Goal: Task Accomplishment & Management: Use online tool/utility

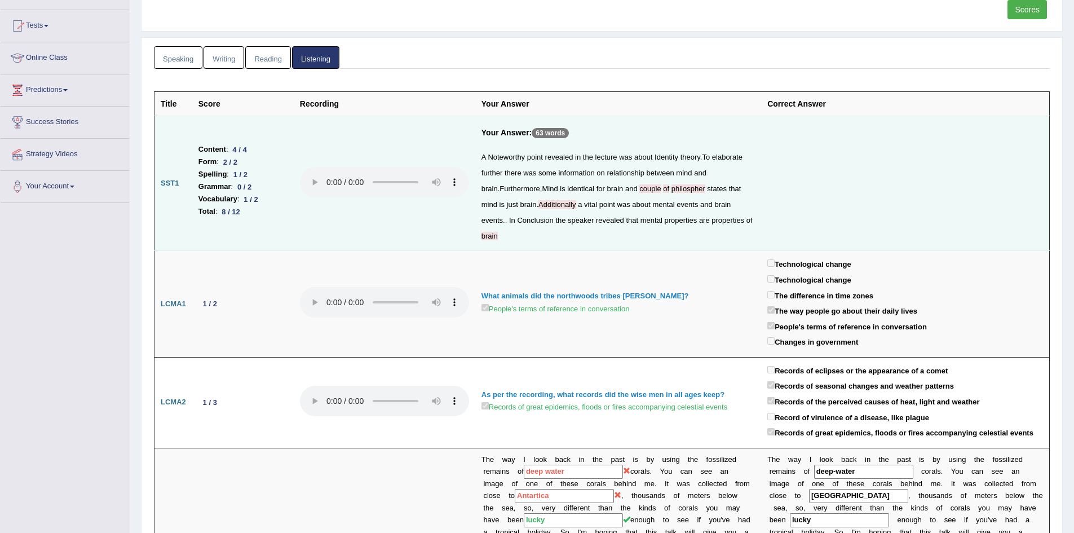
scroll to position [113, 0]
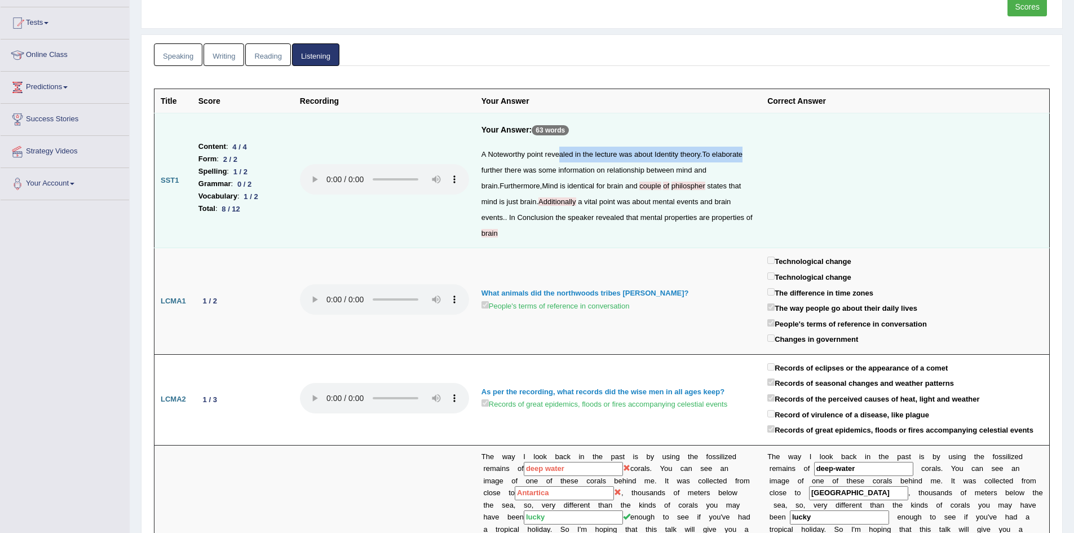
drag, startPoint x: 559, startPoint y: 158, endPoint x: 749, endPoint y: 153, distance: 190.6
click at [749, 153] on div "A Noteworthy point revealed in the lecture was about Identity theory . To elabo…" at bounding box center [617, 194] width 273 height 95
drag, startPoint x: 543, startPoint y: 204, endPoint x: 690, endPoint y: 200, distance: 146.6
click at [690, 200] on div "A Noteworthy point revealed in the lecture was about Identity theory . To elabo…" at bounding box center [617, 194] width 273 height 95
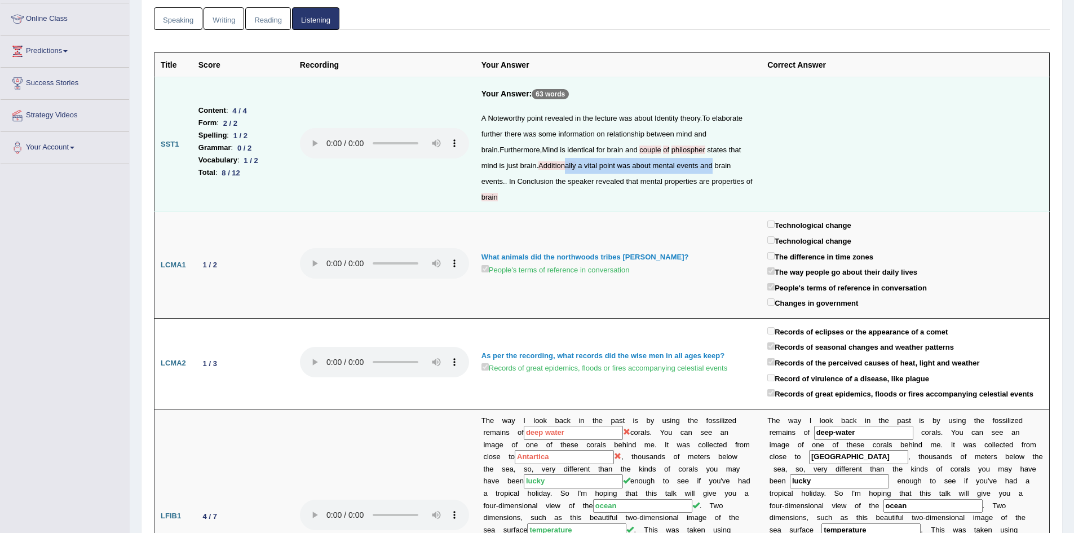
scroll to position [169, 0]
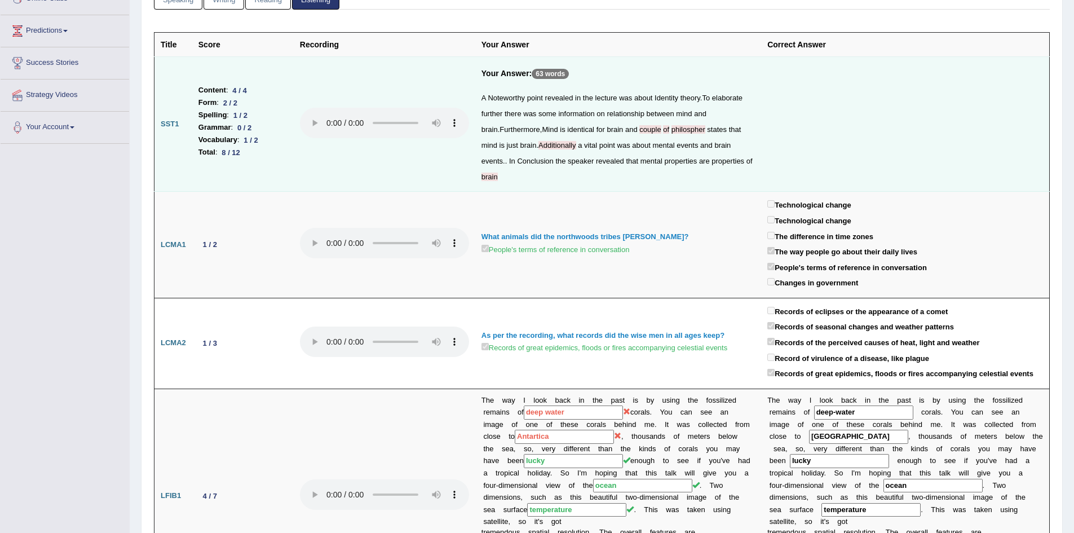
click at [737, 164] on div "A Noteworthy point revealed in the lecture was about Identity theory . To elabo…" at bounding box center [617, 137] width 273 height 95
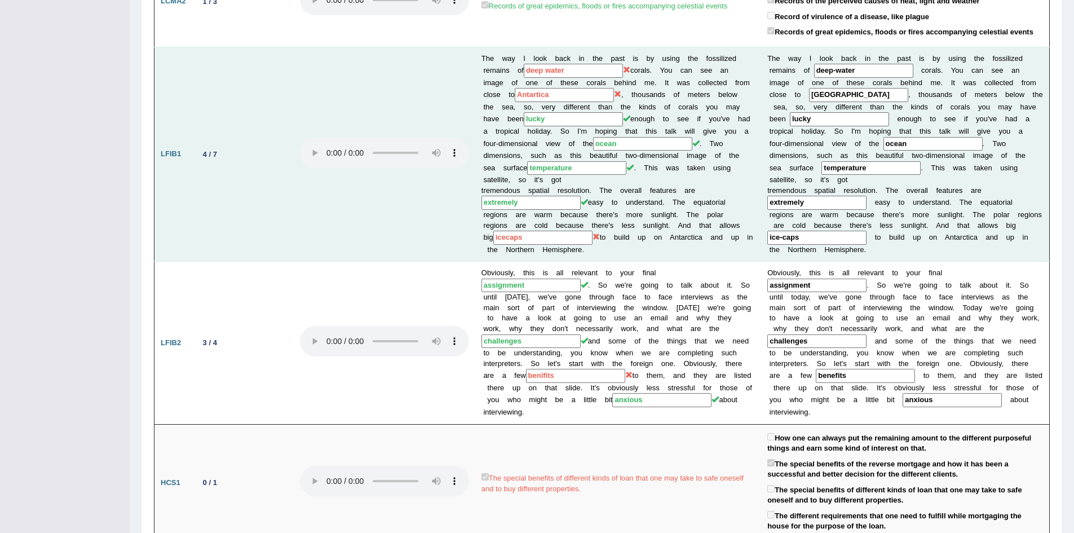
scroll to position [564, 0]
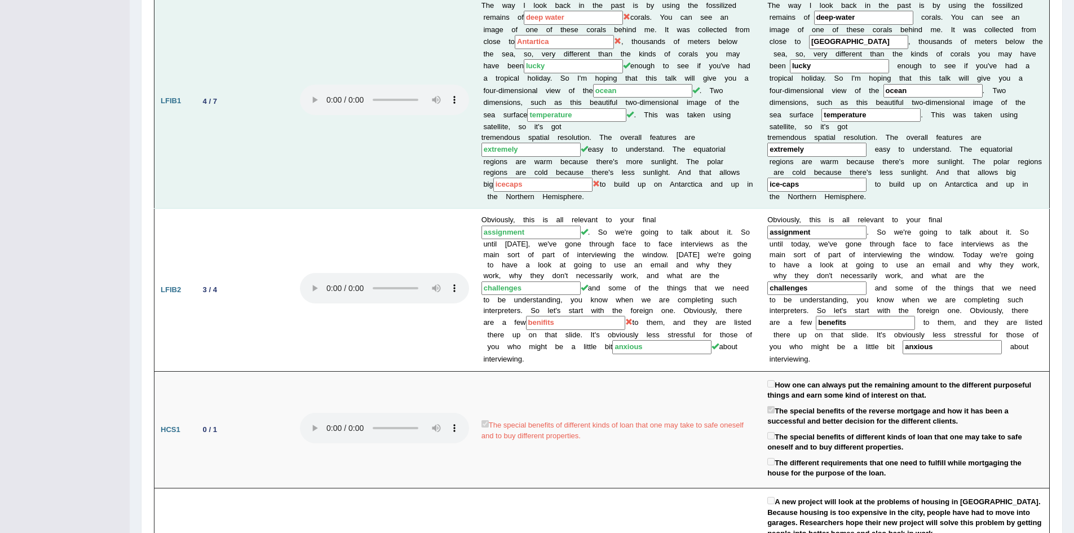
drag, startPoint x: 807, startPoint y: 172, endPoint x: 766, endPoint y: 172, distance: 41.7
click at [766, 172] on td "T h e w a y I l o o k b a c k i n t h e p a s t i s b y u s i n g t h e f o s s…" at bounding box center [905, 101] width 288 height 215
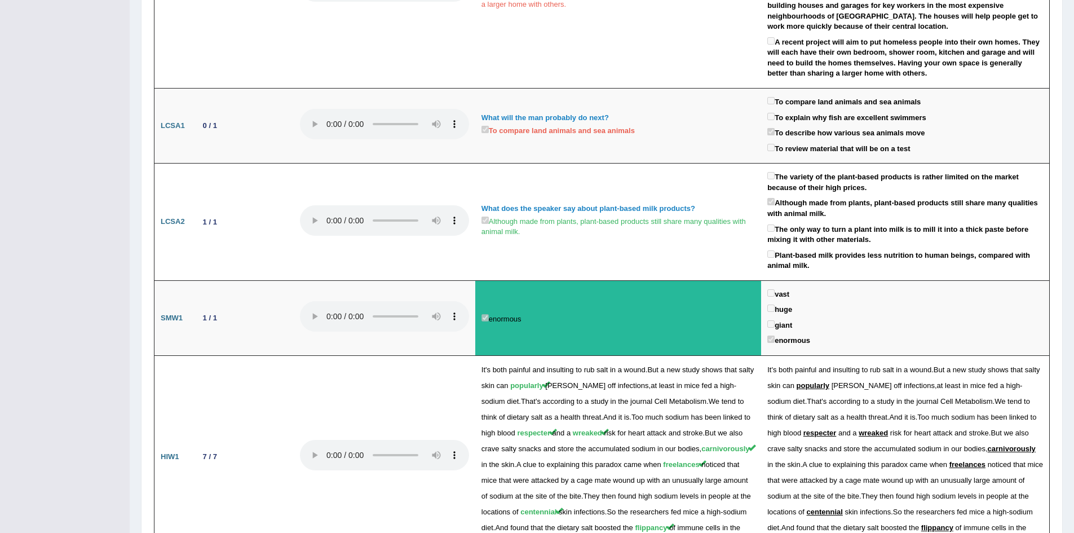
scroll to position [0, 0]
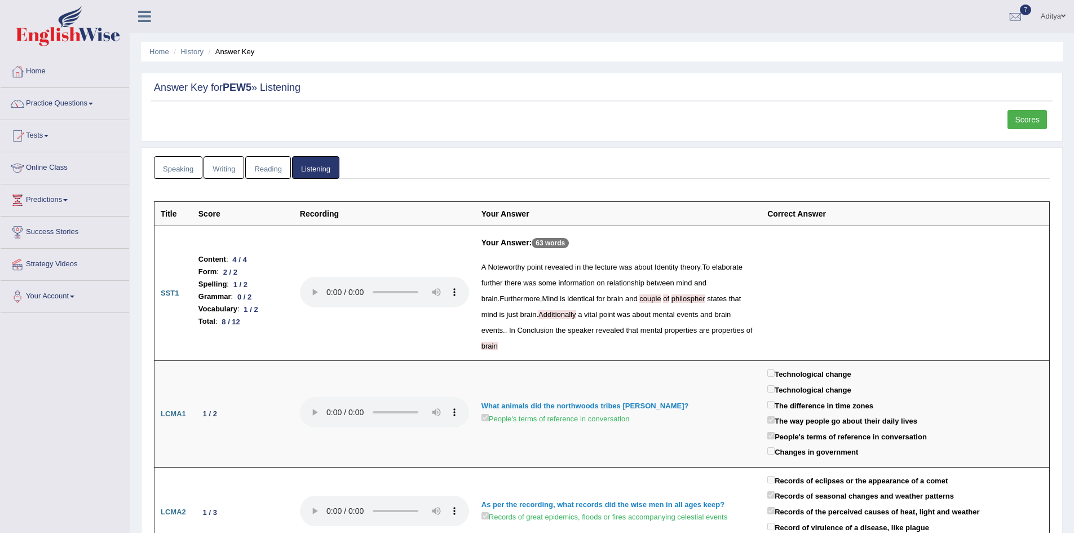
drag, startPoint x: 288, startPoint y: 448, endPoint x: 365, endPoint y: 77, distance: 378.4
click at [1038, 119] on link "Scores" at bounding box center [1027, 119] width 39 height 19
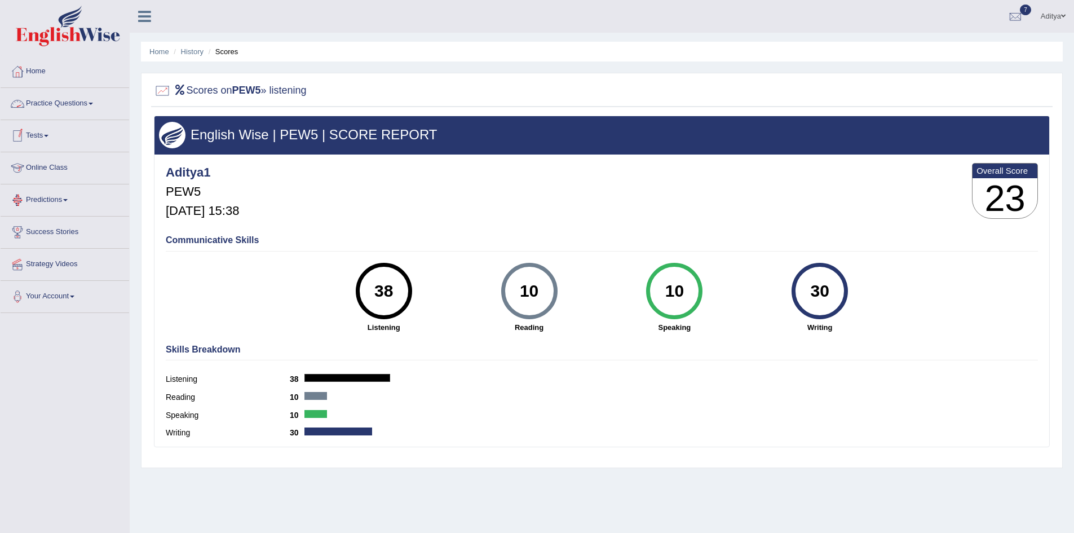
click at [86, 102] on link "Practice Questions" at bounding box center [65, 102] width 129 height 28
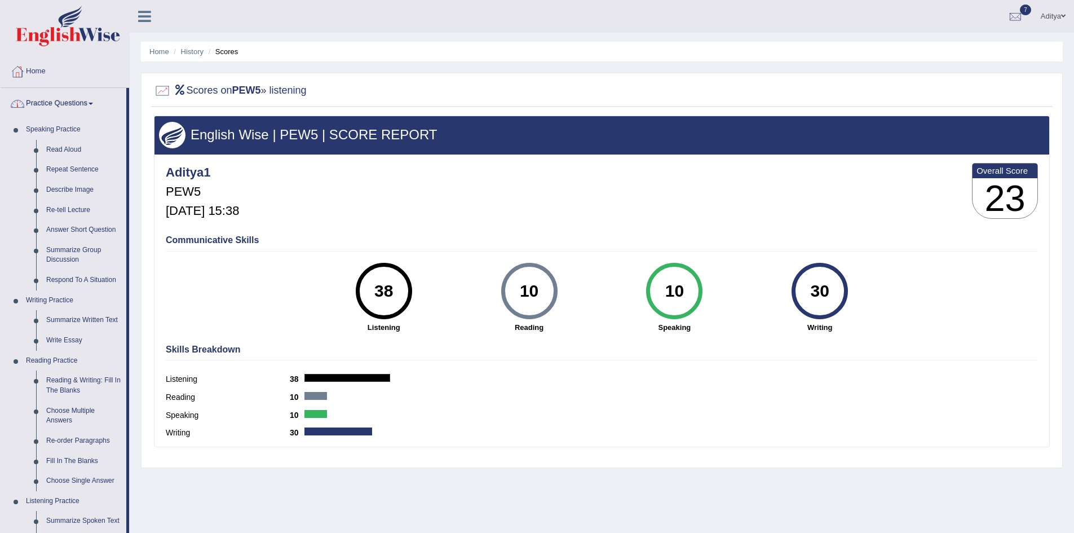
click at [66, 100] on link "Practice Questions" at bounding box center [64, 102] width 126 height 28
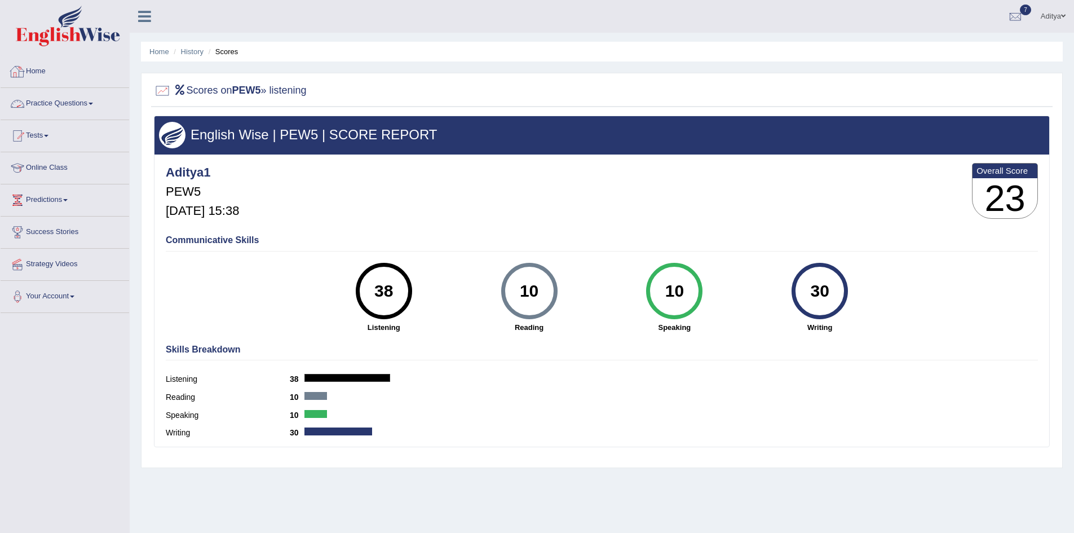
click at [47, 75] on link "Home" at bounding box center [65, 70] width 129 height 28
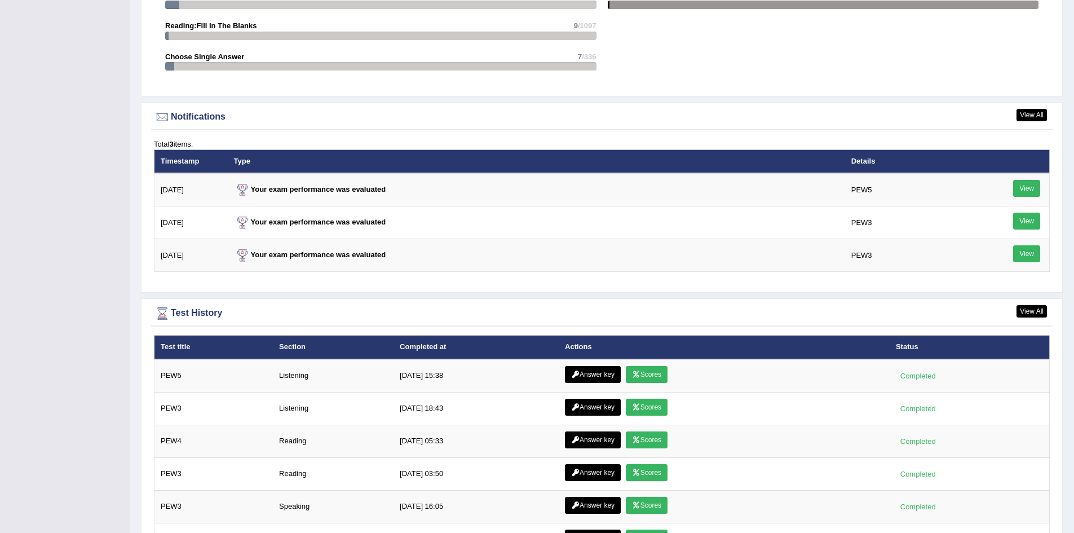
scroll to position [1297, 0]
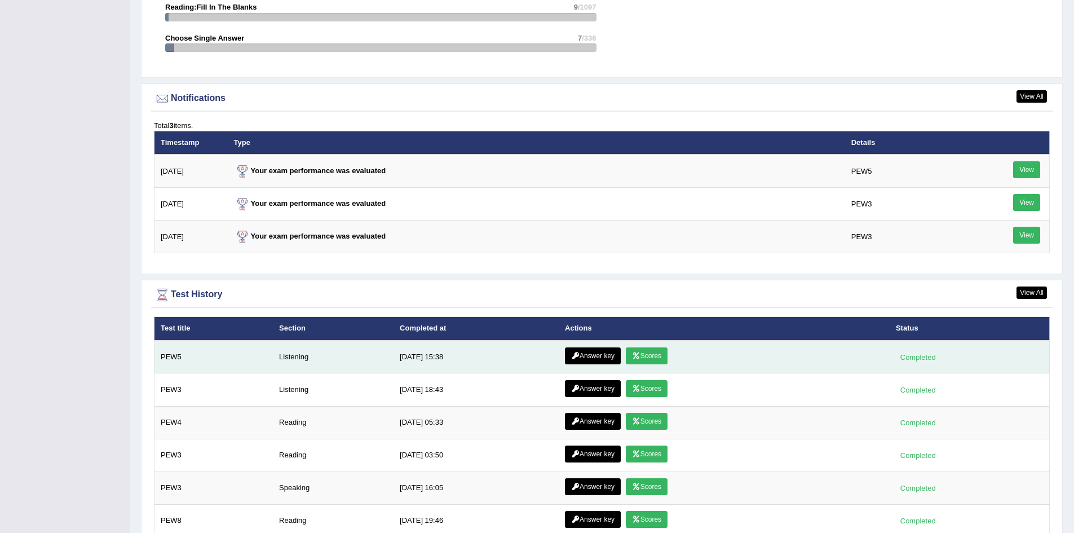
click at [651, 359] on link "Scores" at bounding box center [647, 355] width 42 height 17
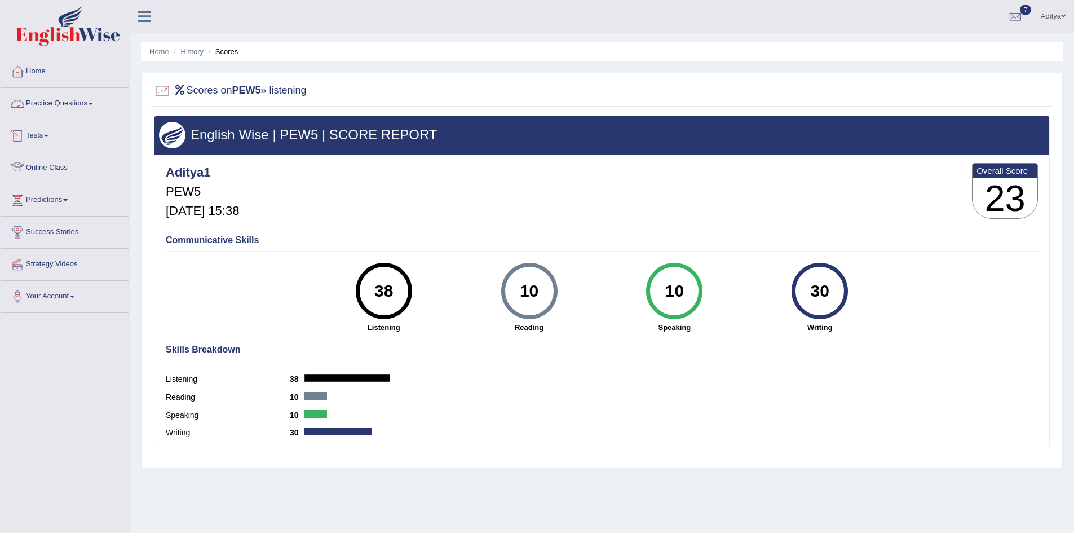
click at [51, 130] on link "Tests" at bounding box center [65, 134] width 129 height 28
click at [55, 183] on link "Take Mock Test" at bounding box center [73, 182] width 105 height 20
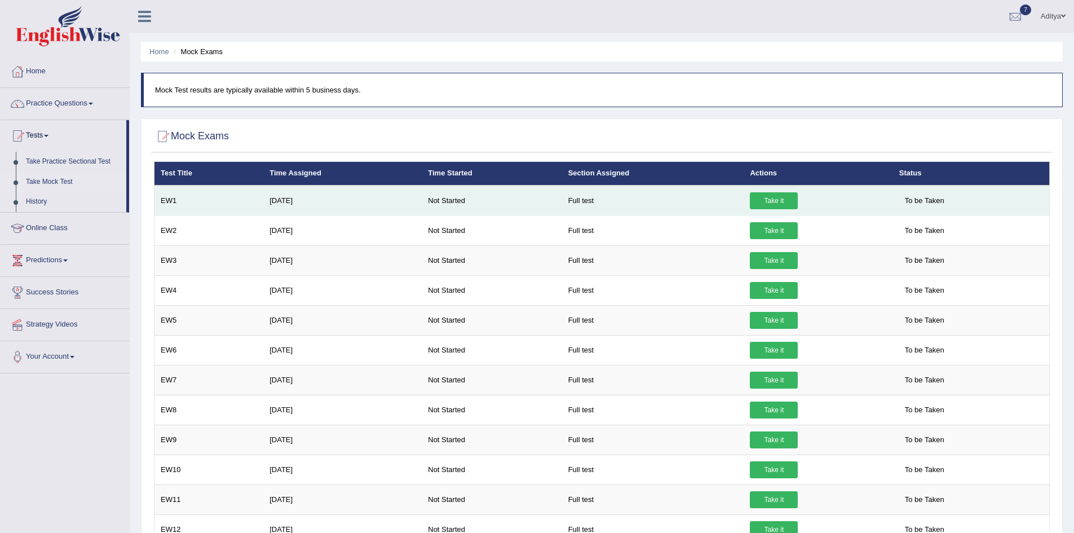
click at [785, 201] on link "Take it" at bounding box center [774, 200] width 48 height 17
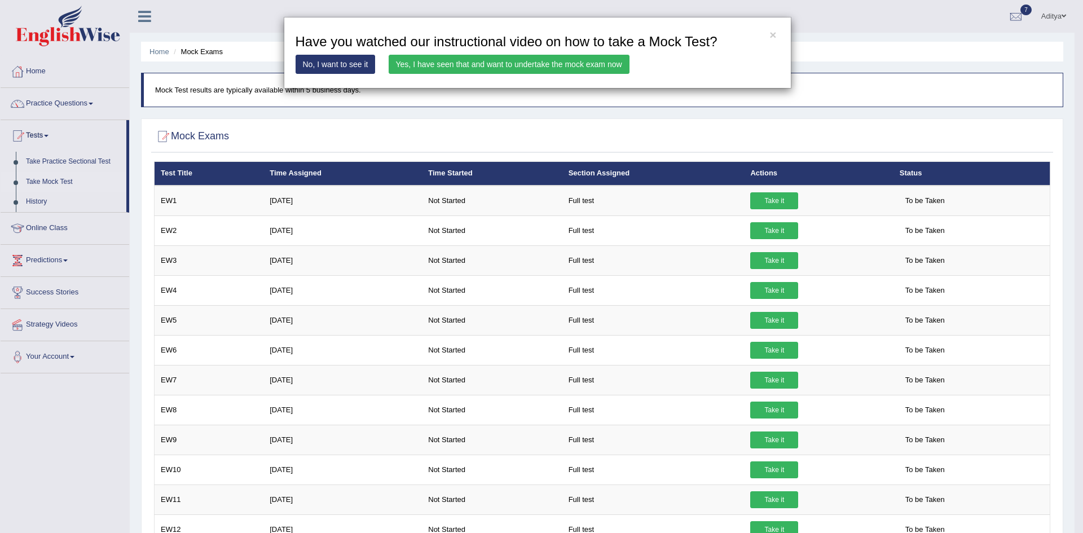
click at [512, 71] on link "Yes, I have seen that and want to undertake the mock exam now" at bounding box center [508, 64] width 241 height 19
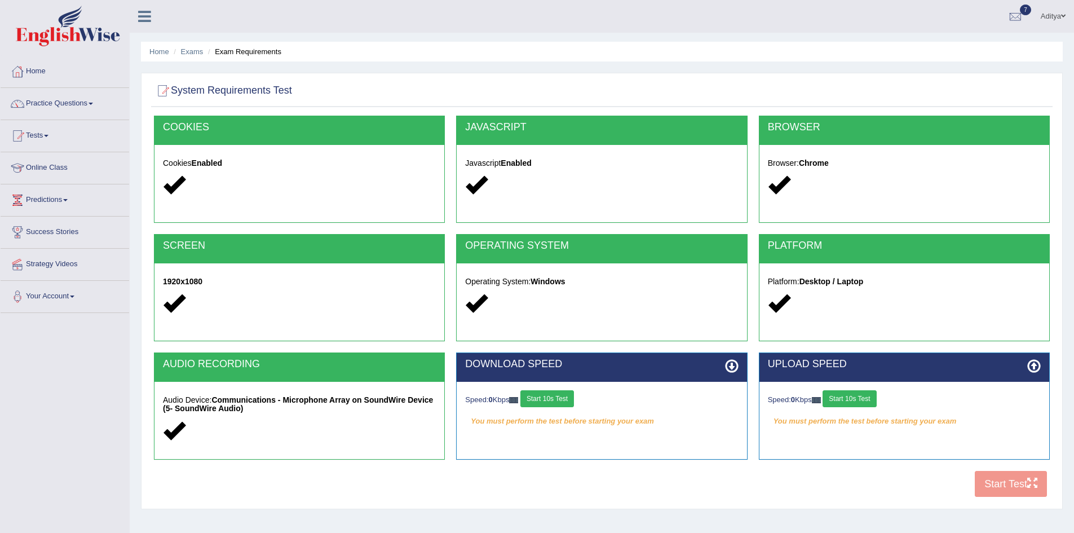
click at [536, 395] on button "Start 10s Test" at bounding box center [547, 398] width 54 height 17
click at [864, 391] on button "Start 10s Test" at bounding box center [850, 398] width 54 height 17
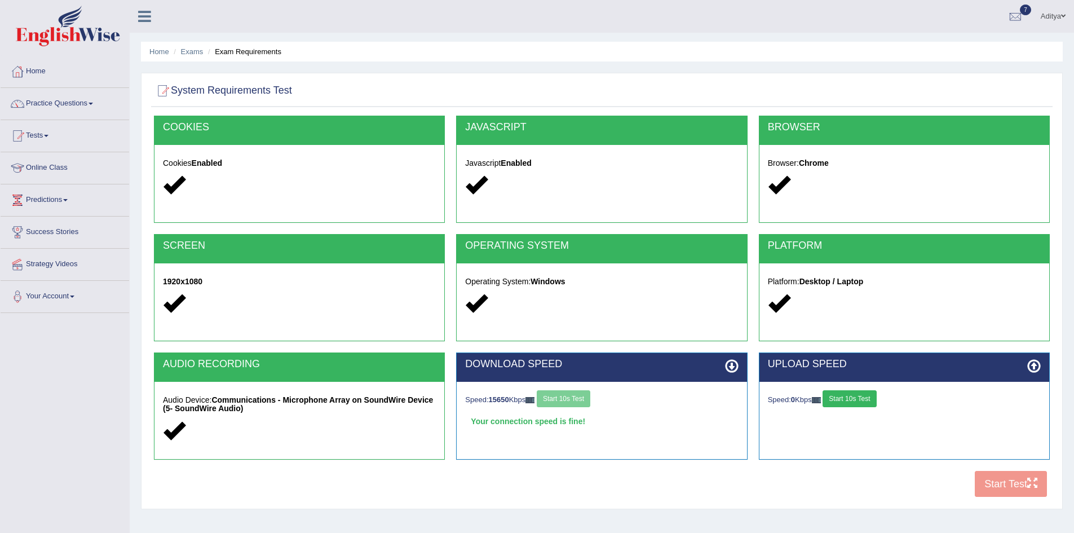
click at [864, 395] on button "Start 10s Test" at bounding box center [850, 398] width 54 height 17
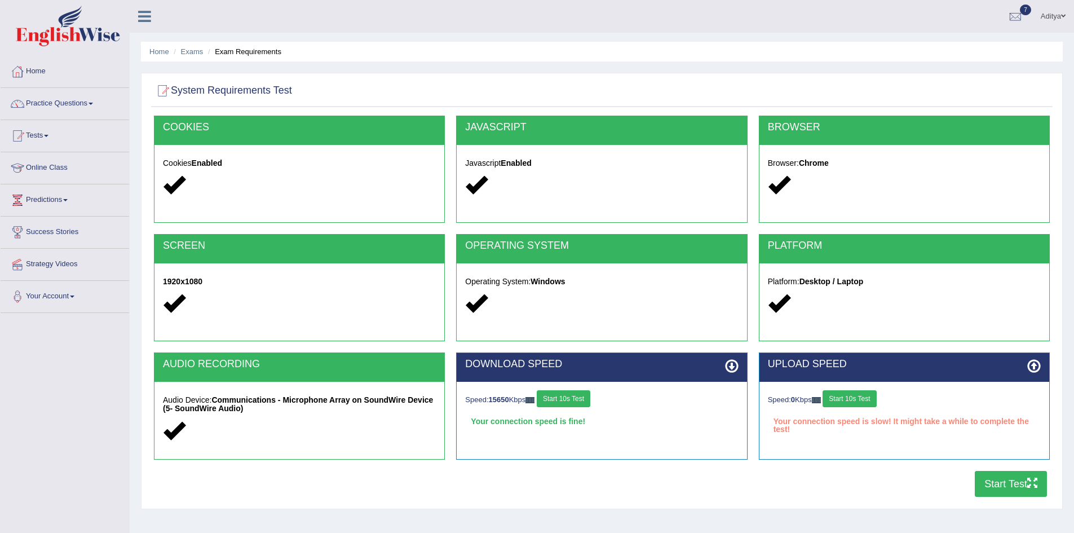
click at [876, 395] on button "Start 10s Test" at bounding box center [850, 398] width 54 height 17
click at [857, 401] on button "Start 10s Test" at bounding box center [850, 398] width 54 height 17
click at [886, 396] on button "Start 10s Test" at bounding box center [866, 398] width 54 height 17
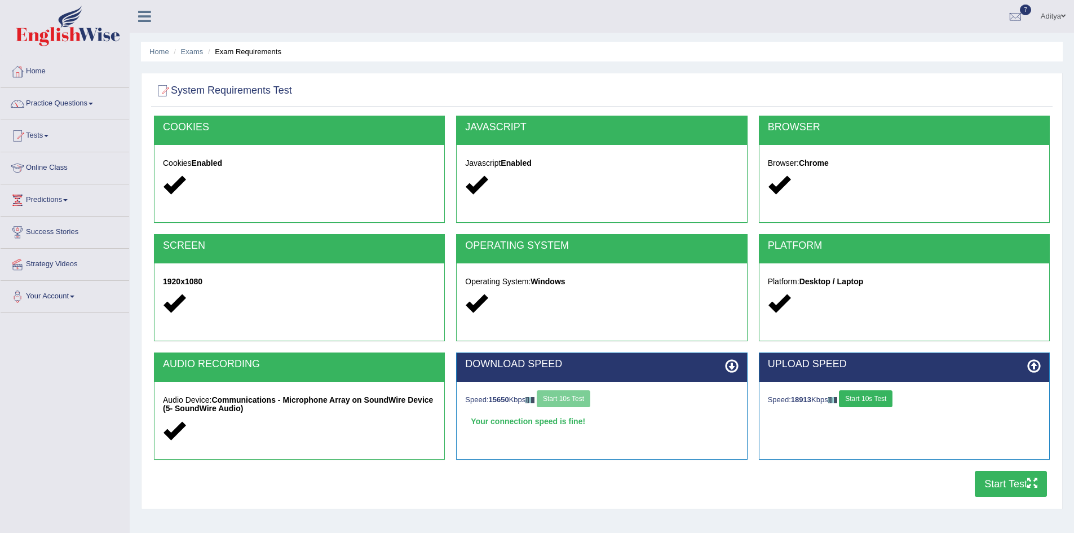
click at [1009, 488] on button "Start Test" at bounding box center [1011, 484] width 72 height 26
